Goal: Task Accomplishment & Management: Manage account settings

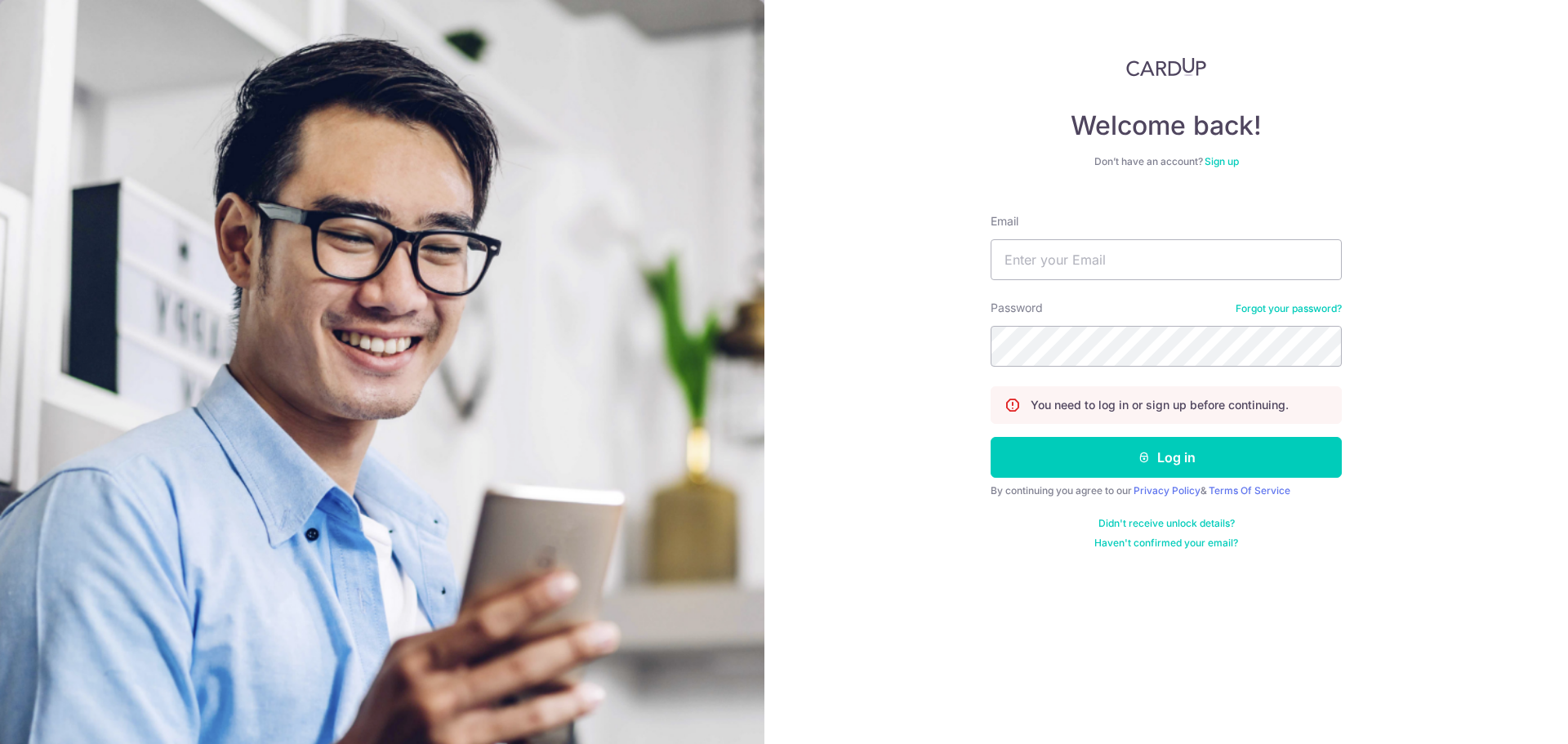
click at [1086, 251] on input "Email" at bounding box center [1165, 259] width 351 height 40
type input "[EMAIL_ADDRESS][DOMAIN_NAME]"
click at [990, 437] on button "Log in" at bounding box center [1165, 457] width 351 height 40
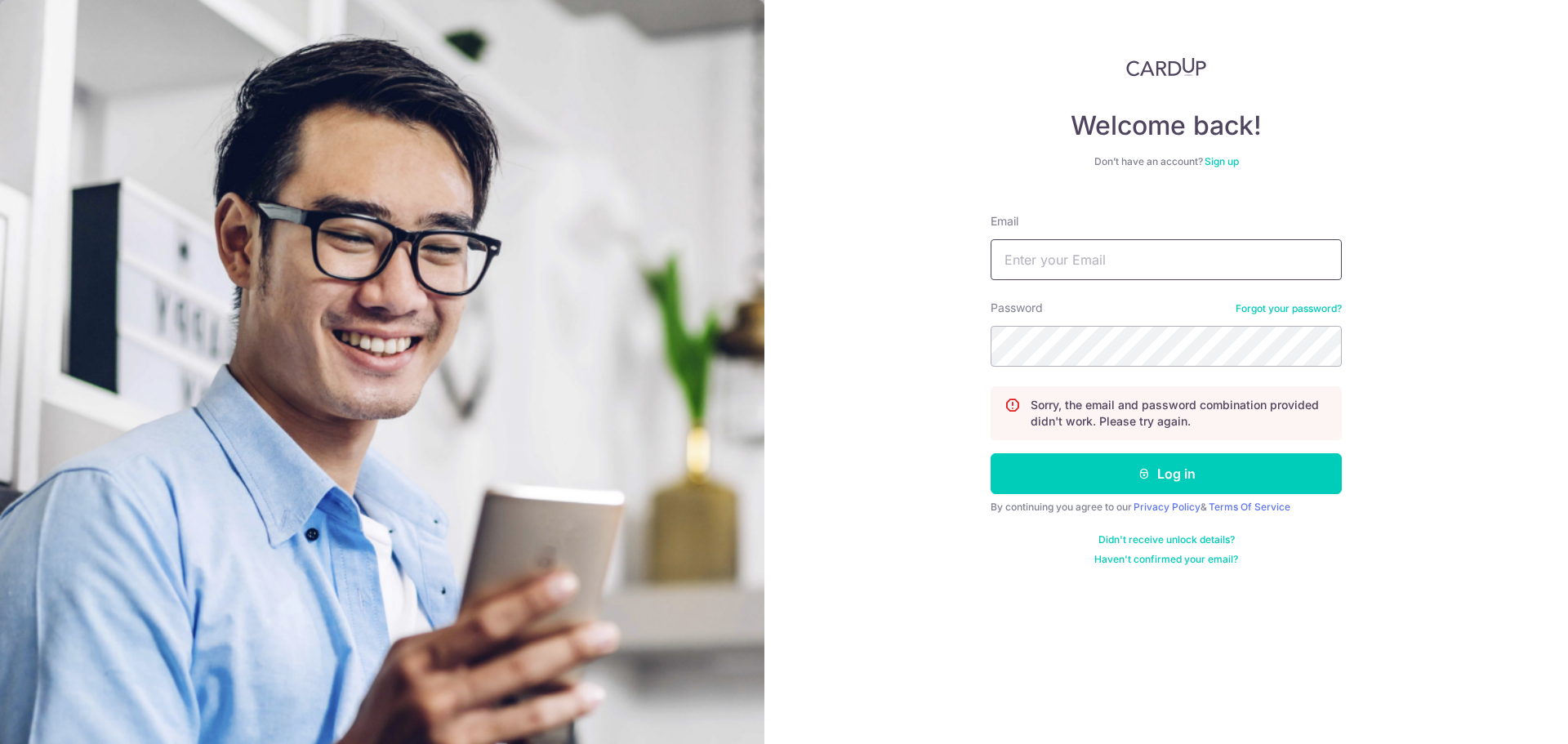
click at [1073, 262] on input "Email" at bounding box center [1165, 259] width 351 height 40
type input "[EMAIL_ADDRESS][DOMAIN_NAME]"
click at [990, 453] on button "Log in" at bounding box center [1165, 473] width 351 height 40
click at [1052, 286] on form "Email Password Forgot your password? Sorry, the email and password combination …" at bounding box center [1165, 383] width 351 height 365
click at [1066, 262] on input "Email" at bounding box center [1165, 259] width 351 height 40
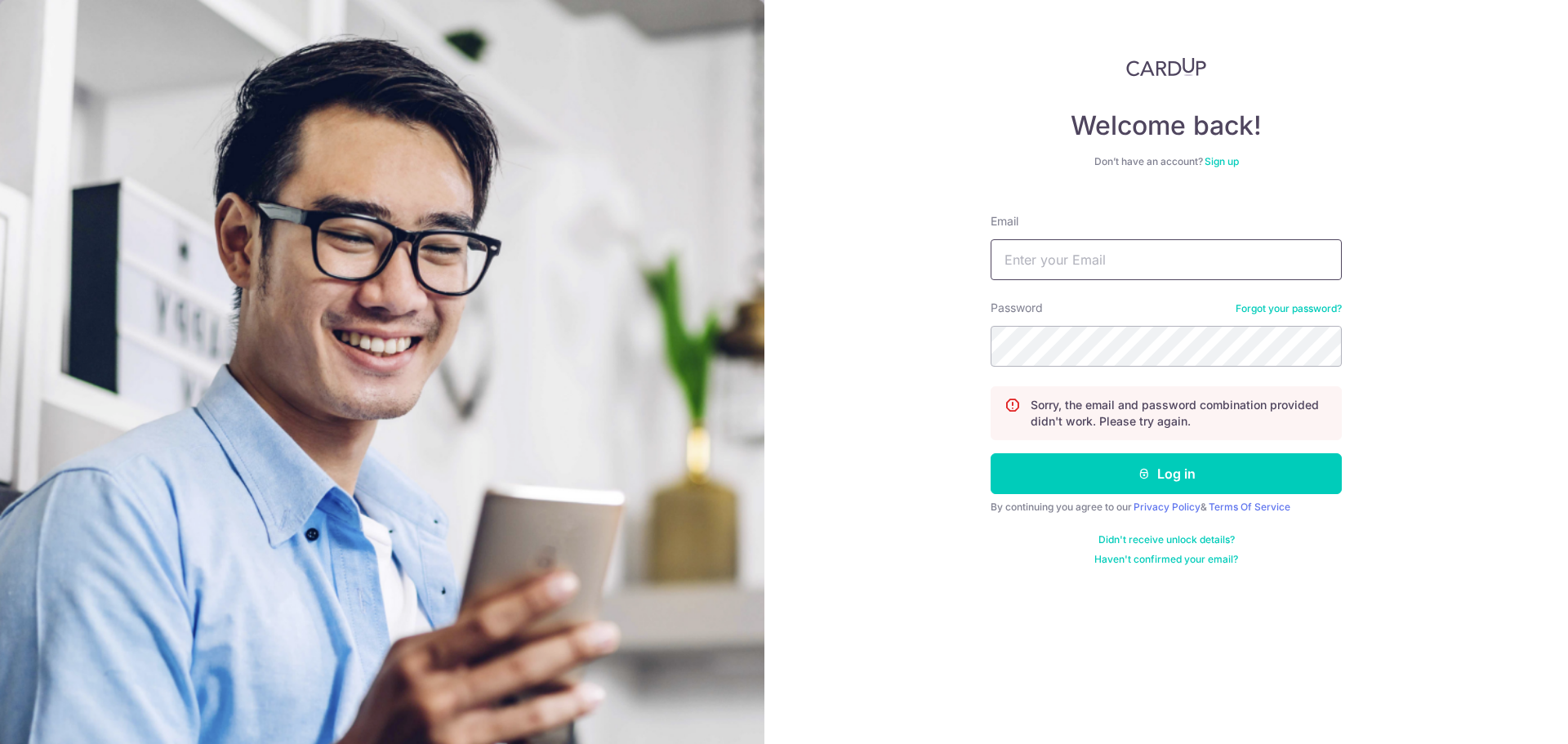
type input "[EMAIL_ADDRESS][DOMAIN_NAME]"
click at [1194, 261] on input "[EMAIL_ADDRESS][DOMAIN_NAME]" at bounding box center [1165, 259] width 351 height 40
click at [990, 453] on button "Log in" at bounding box center [1165, 473] width 351 height 40
